Goal: Task Accomplishment & Management: Use online tool/utility

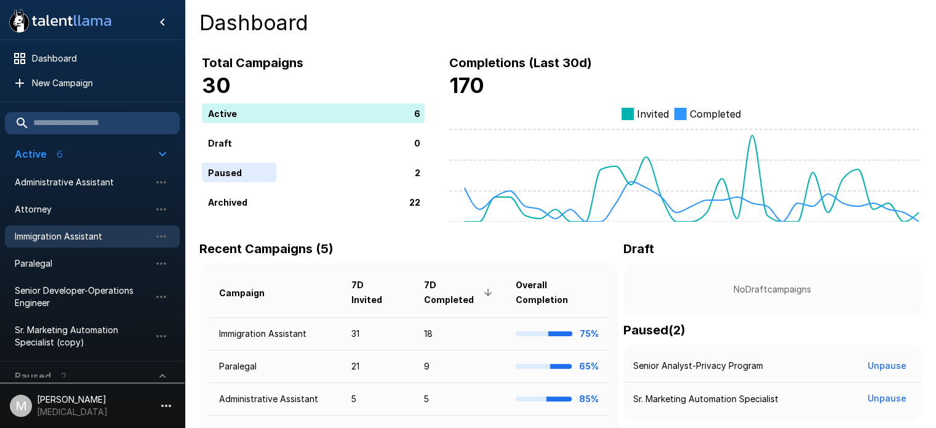
click at [71, 227] on div "Immigration Assistant" at bounding box center [92, 236] width 175 height 22
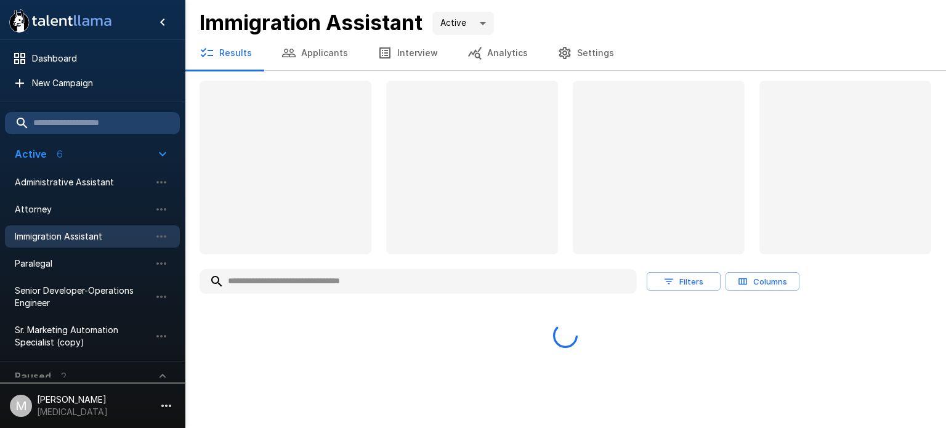
click at [379, 286] on input "text" at bounding box center [417, 281] width 437 height 22
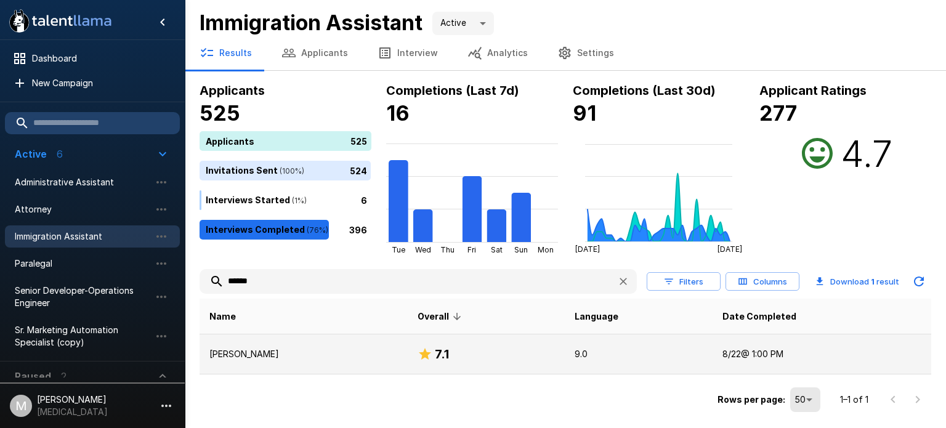
type input "******"
click at [295, 352] on p "[PERSON_NAME]" at bounding box center [303, 354] width 188 height 12
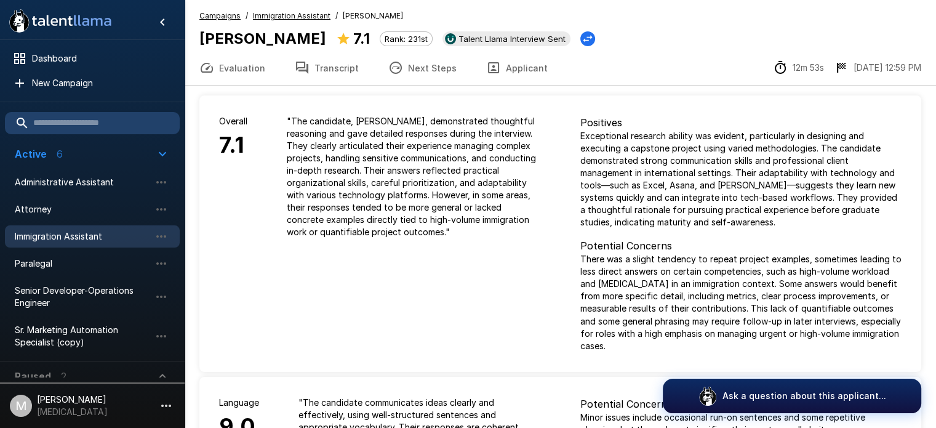
click at [326, 69] on button "Transcript" at bounding box center [327, 67] width 94 height 34
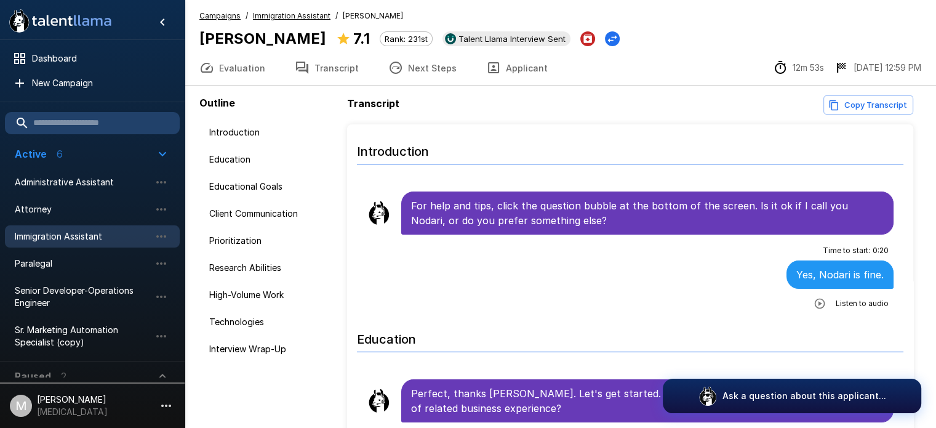
click at [505, 81] on button "Applicant" at bounding box center [517, 67] width 91 height 34
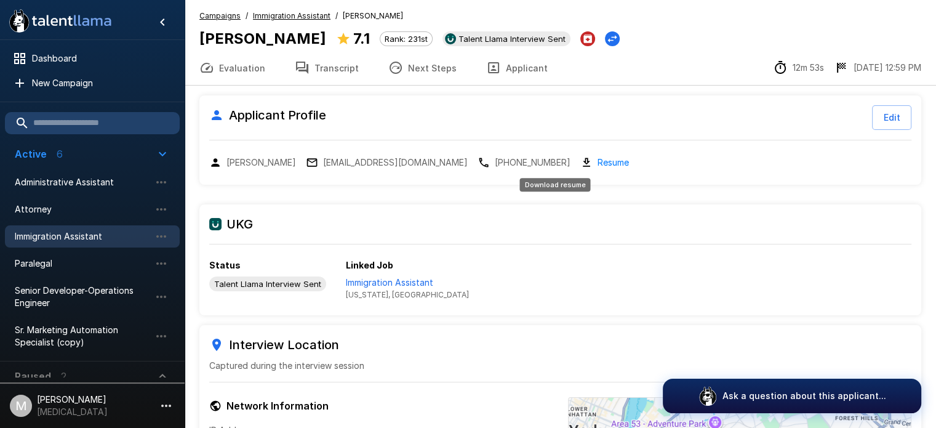
click at [598, 158] on link "Resume" at bounding box center [613, 162] width 31 height 14
click at [320, 63] on button "Transcript" at bounding box center [327, 67] width 94 height 34
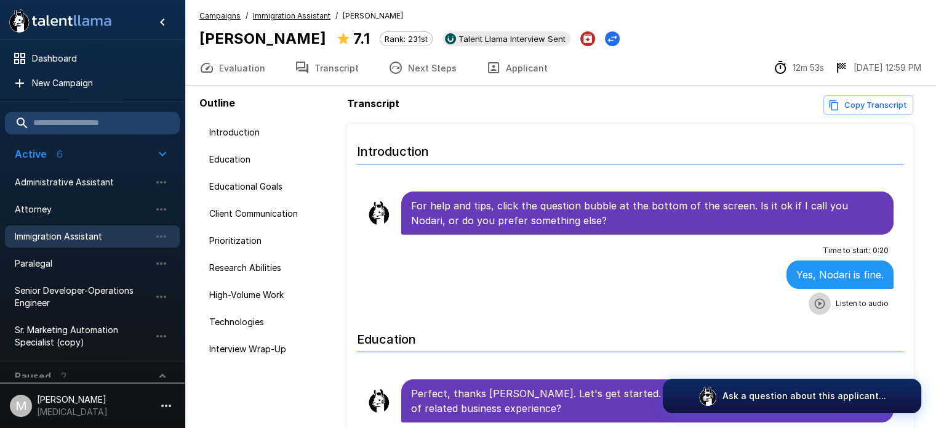
click at [815, 302] on icon "button" at bounding box center [820, 303] width 12 height 12
click at [705, 305] on div "Time to start : 0 : 20 Yes, Nodari is fine. 1 x" at bounding box center [630, 277] width 527 height 73
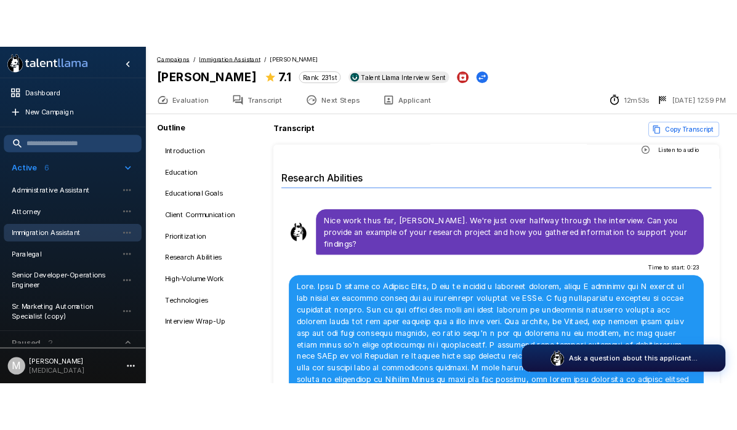
scroll to position [1177, 0]
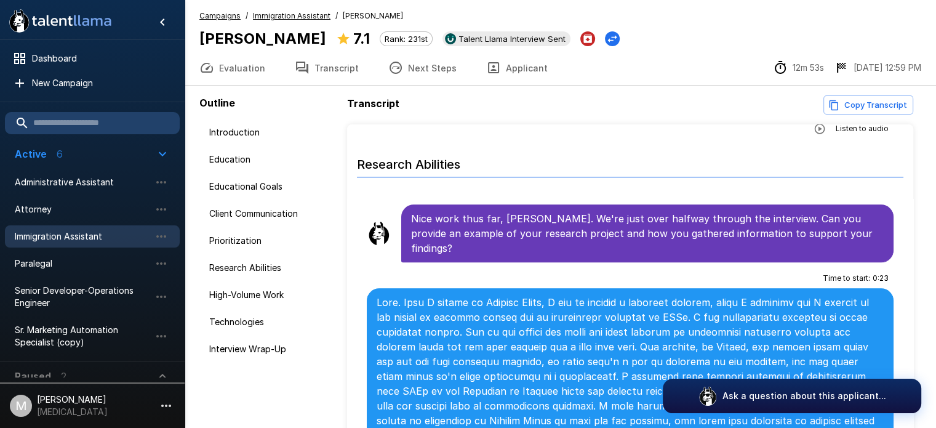
click at [743, 19] on div "Campaigns / Immigration Assistant / [PERSON_NAME] [PERSON_NAME] 7.1 Rank: 231st…" at bounding box center [560, 30] width 722 height 41
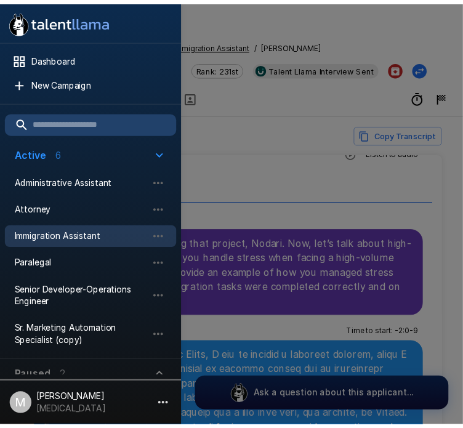
scroll to position [1295, 0]
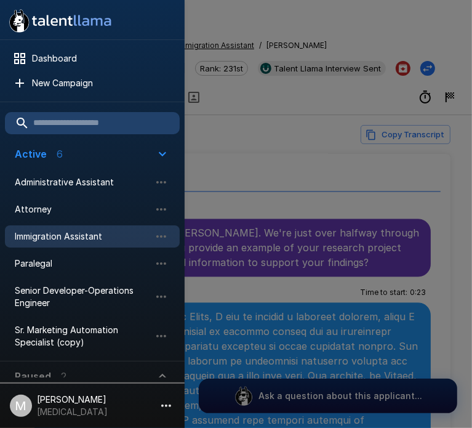
click at [347, 115] on div at bounding box center [236, 214] width 472 height 428
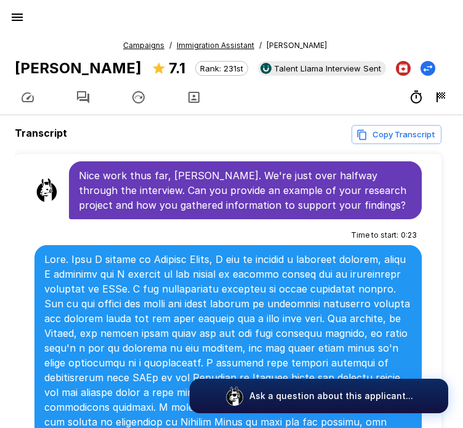
scroll to position [1399, 0]
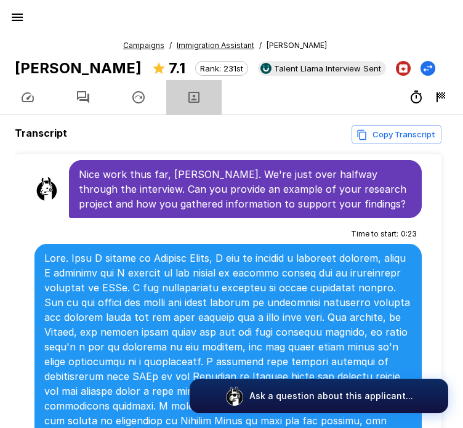
click at [201, 94] on button "button" at bounding box center [193, 97] width 55 height 34
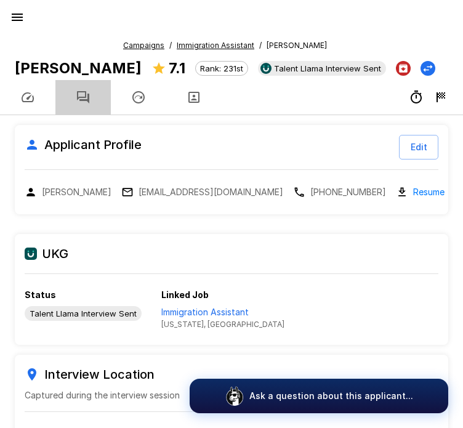
click at [83, 101] on icon "button" at bounding box center [83, 97] width 15 height 15
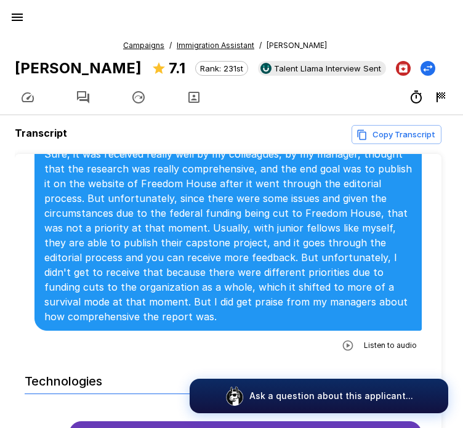
scroll to position [2426, 0]
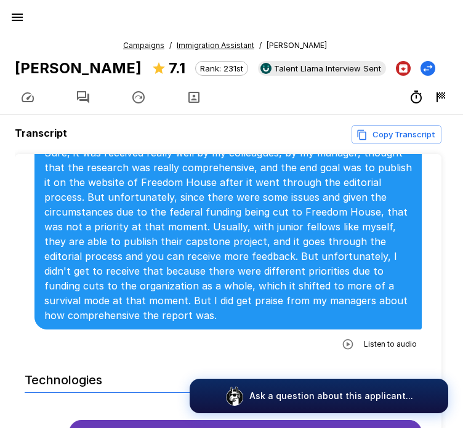
click at [187, 98] on icon "button" at bounding box center [194, 97] width 15 height 15
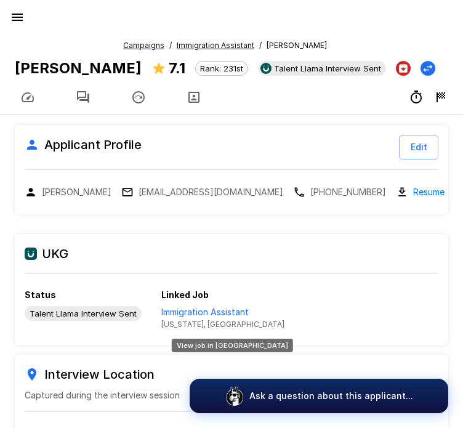
click at [219, 312] on p "Immigration Assistant" at bounding box center [222, 312] width 123 height 12
